Goal: Check status: Check status

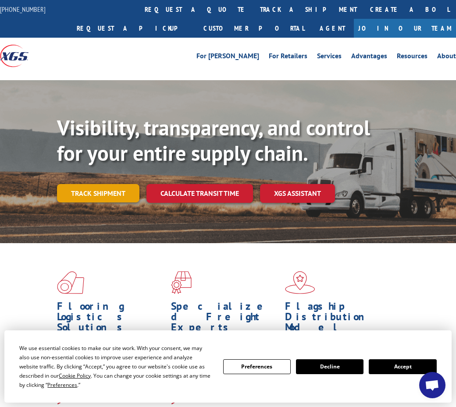
click at [104, 192] on link "Track shipment" at bounding box center [98, 193] width 82 height 18
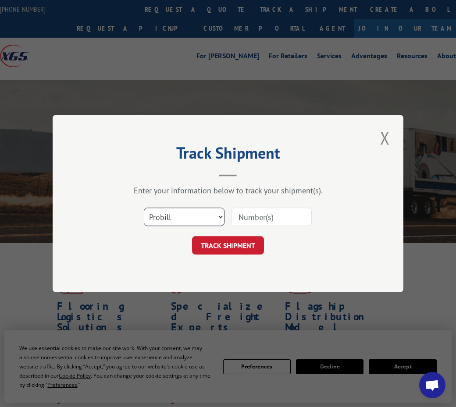
click at [212, 216] on select "Select category... Probill BOL PO" at bounding box center [184, 217] width 81 height 18
select select "bol"
click at [144, 208] on select "Select category... Probill BOL PO" at bounding box center [184, 217] width 81 height 18
click at [270, 209] on input at bounding box center [271, 217] width 81 height 18
type input "2818686"
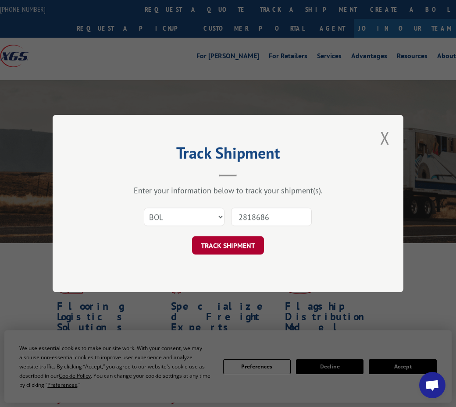
click at [239, 250] on button "TRACK SHIPMENT" at bounding box center [228, 245] width 72 height 18
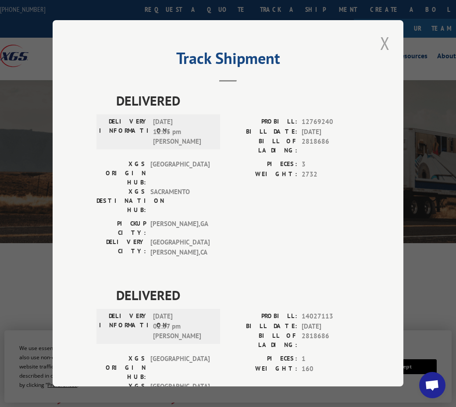
click at [383, 42] on button "Close modal" at bounding box center [384, 43] width 15 height 24
